Goal: Information Seeking & Learning: Learn about a topic

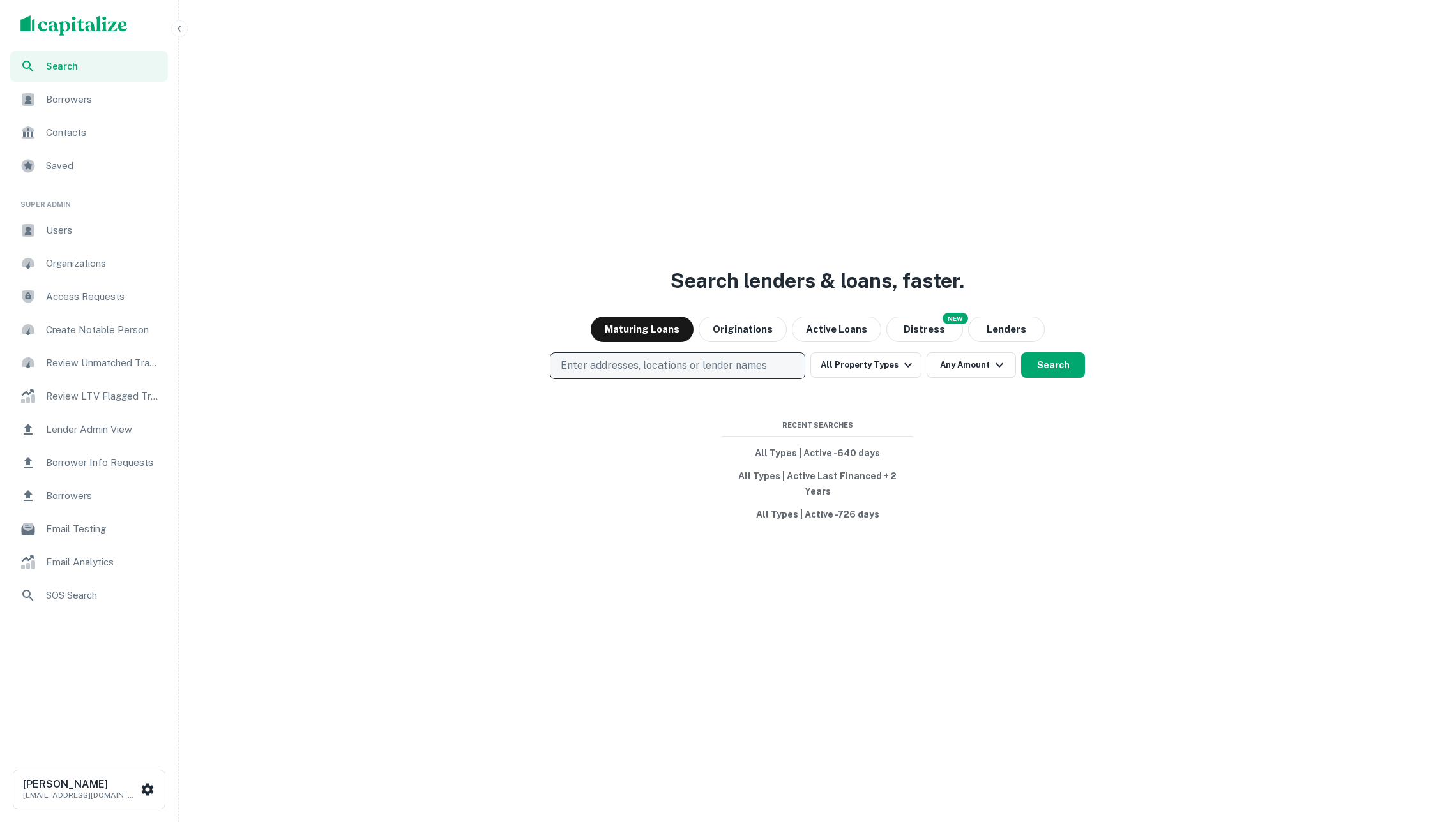
click at [668, 370] on p "Enter addresses, locations or lender names" at bounding box center [663, 365] width 206 height 15
type input "**********"
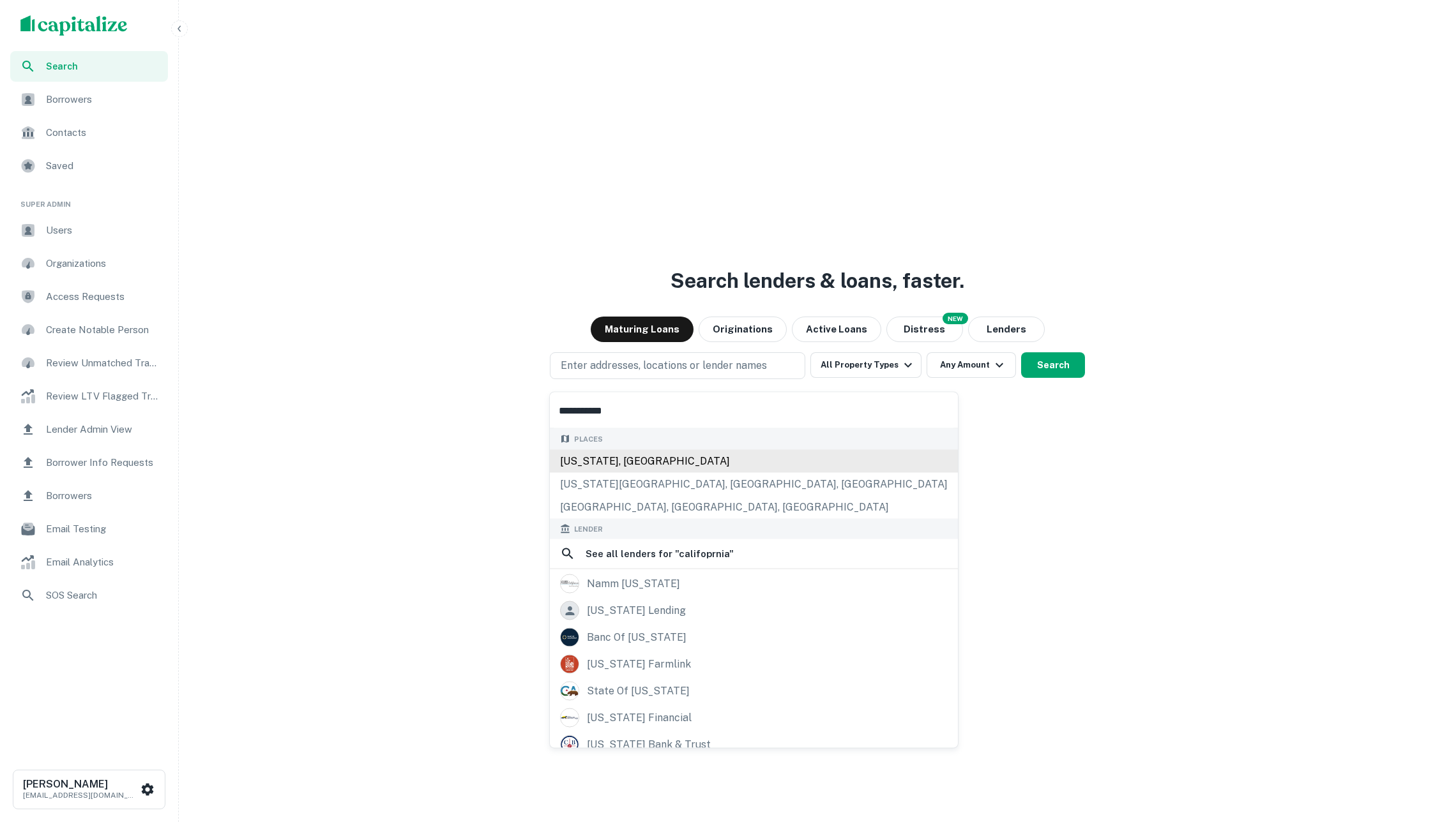
click at [624, 465] on div "Places [US_STATE], [GEOGRAPHIC_DATA] [US_STATE][GEOGRAPHIC_DATA], [GEOGRAPHIC_D…" at bounding box center [754, 473] width 408 height 90
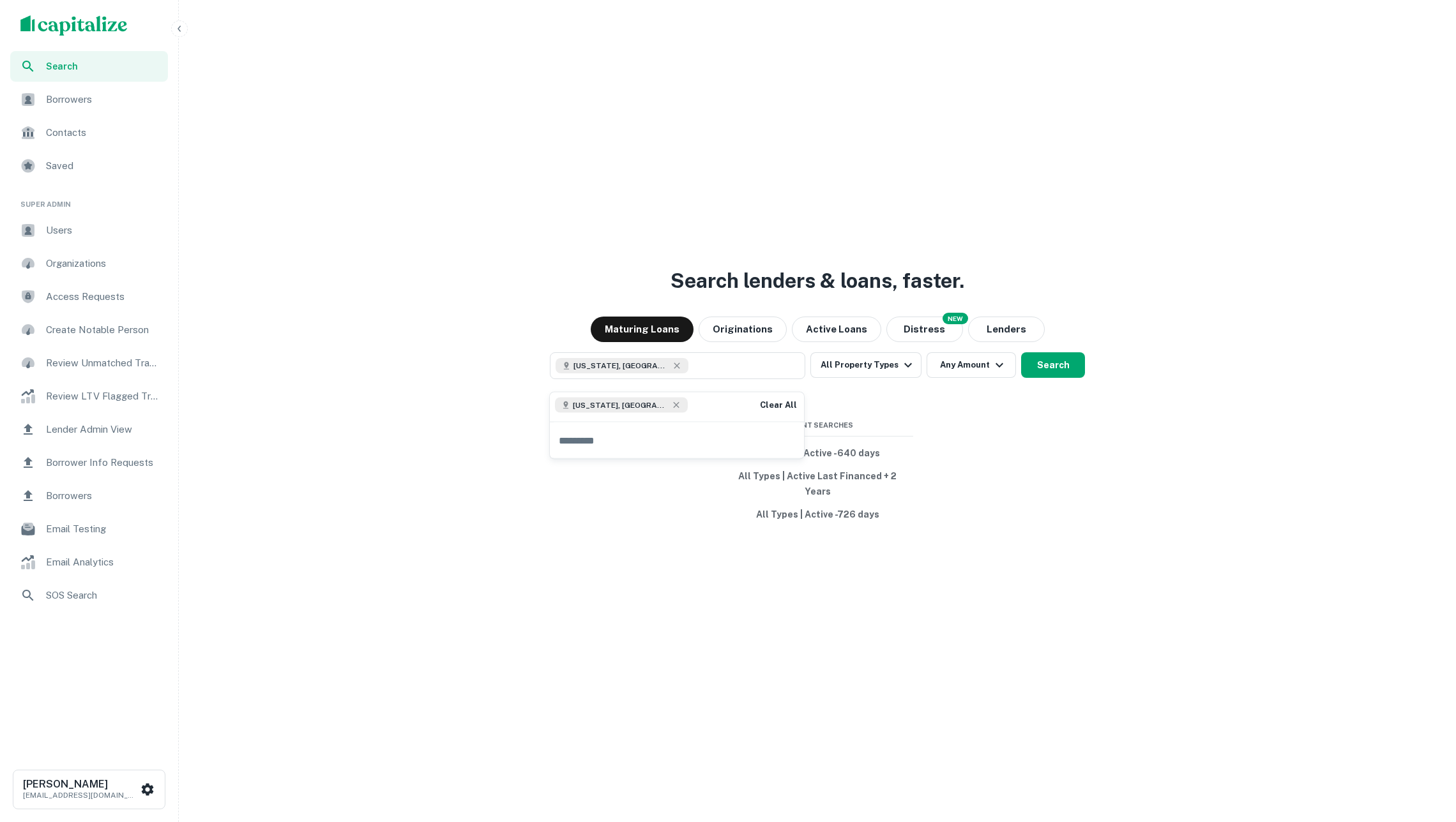
click at [1048, 432] on div "Search lenders & loans, faster. Maturing Loans Originations Active Loans NEW Di…" at bounding box center [817, 442] width 1266 height 822
click at [1061, 375] on button "Search" at bounding box center [1053, 364] width 64 height 26
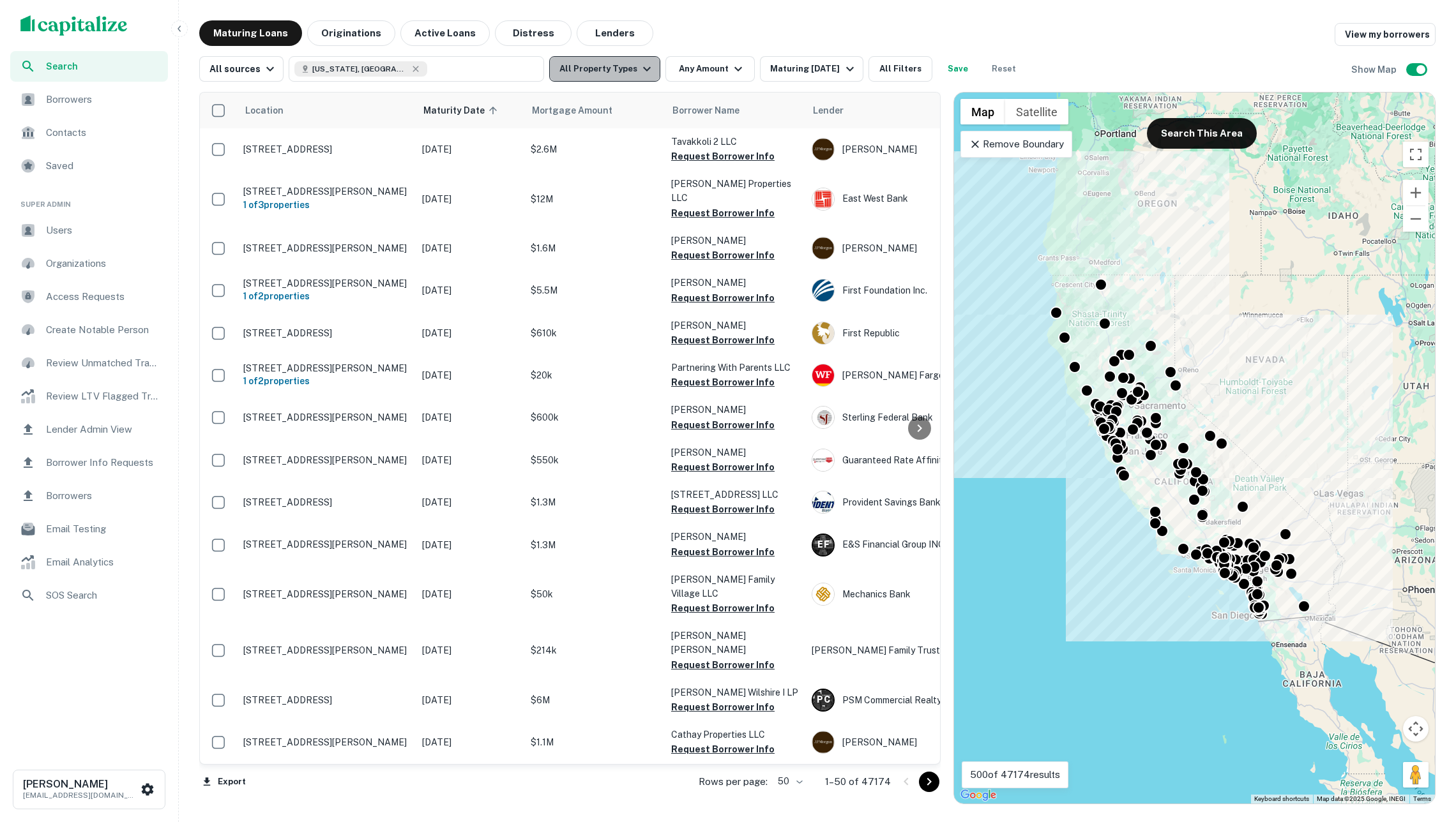
click at [623, 72] on button "All Property Types" at bounding box center [604, 68] width 111 height 26
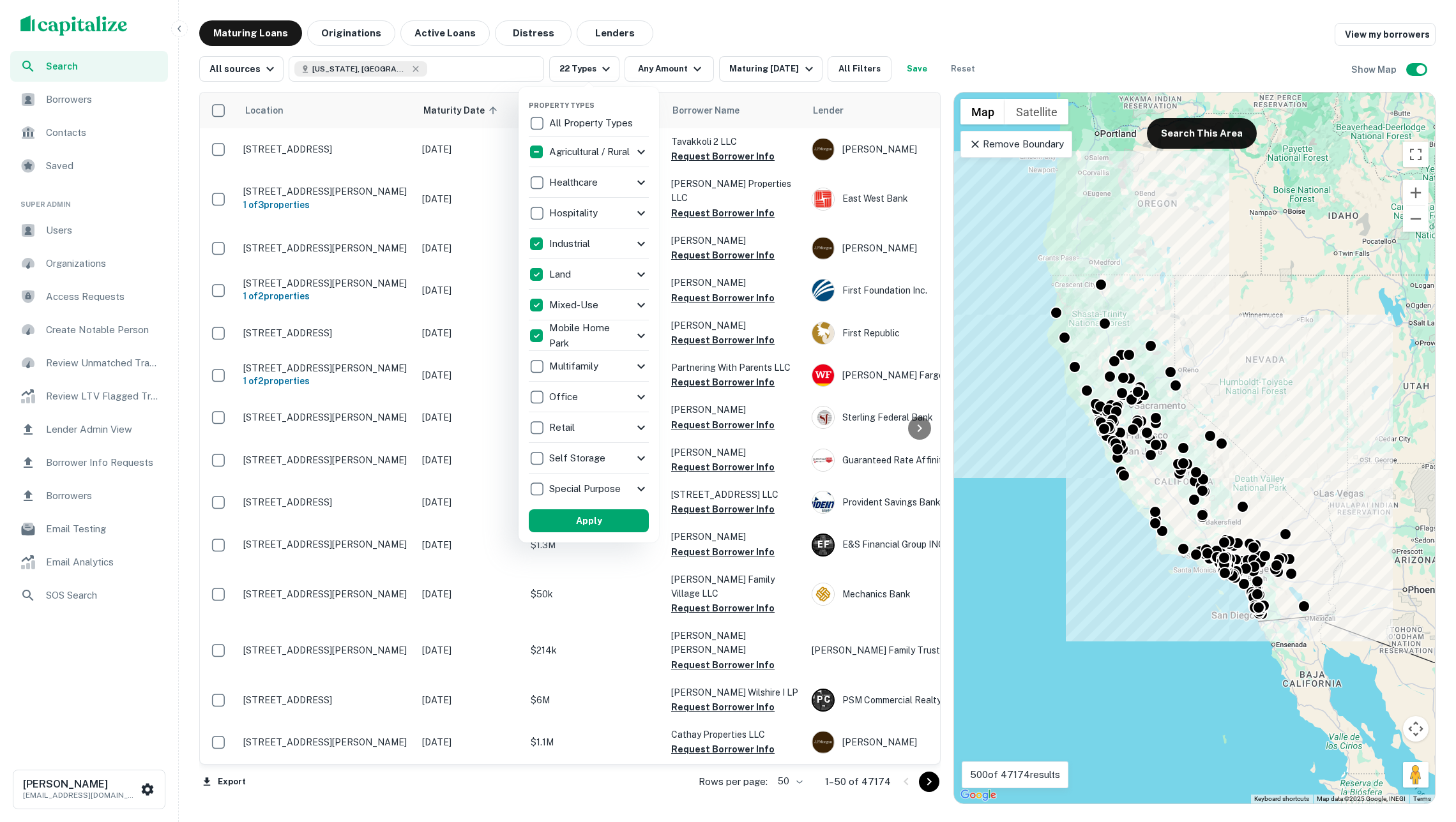
click at [560, 259] on div "Land" at bounding box center [588, 275] width 120 height 31
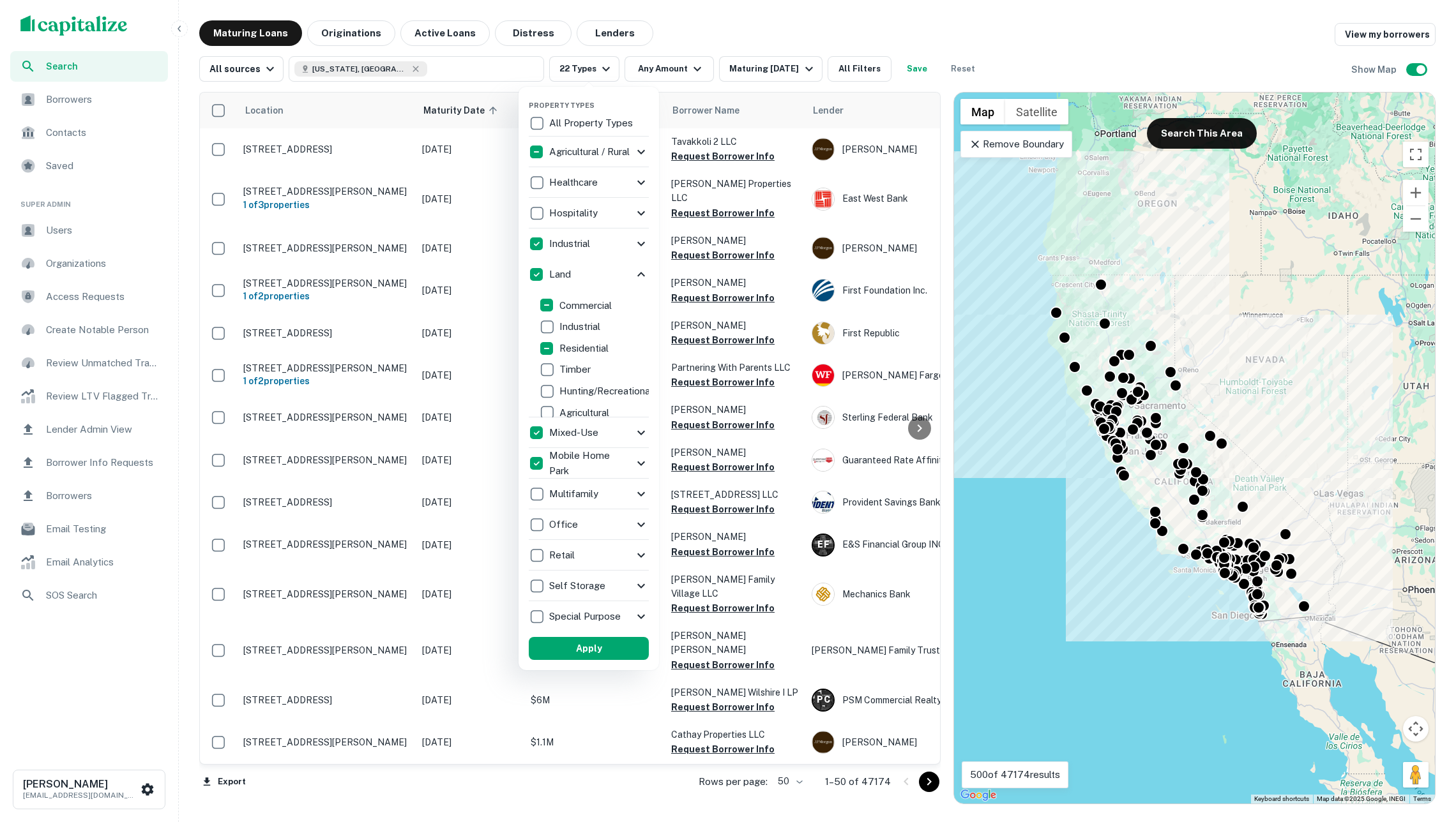
click at [557, 273] on p "Land" at bounding box center [561, 274] width 24 height 15
click at [550, 245] on p "Industrial" at bounding box center [569, 243] width 44 height 15
click at [534, 162] on div "Agricultural / Rural" at bounding box center [579, 152] width 105 height 22
click at [867, 26] on div at bounding box center [728, 411] width 1456 height 822
